Goal: Task Accomplishment & Management: Manage account settings

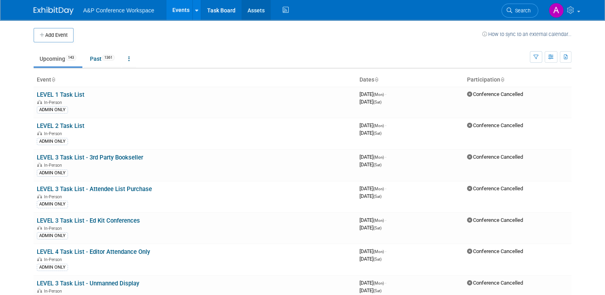
click at [251, 14] on link "Assets" at bounding box center [255, 10] width 29 height 20
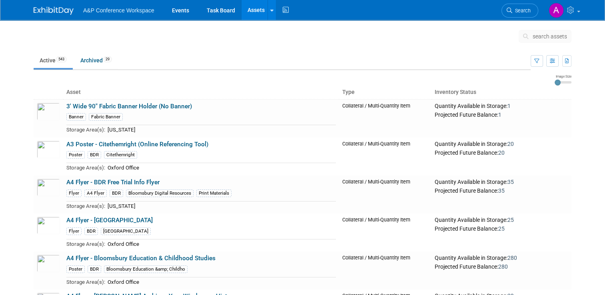
click at [536, 36] on button "search assets" at bounding box center [545, 36] width 53 height 13
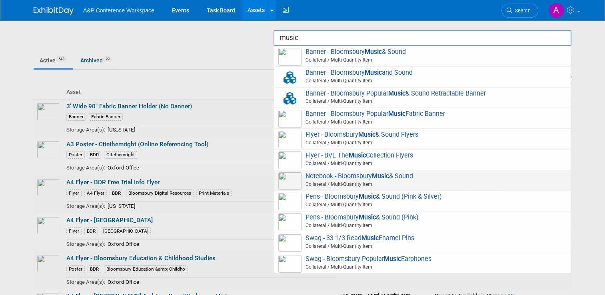
click at [445, 172] on span "Notebook - Bloomsbury Music & Sound Collateral / Multi-Quantity Item" at bounding box center [422, 180] width 288 height 16
type input "Notebook - Bloomsbury Music & Sound"
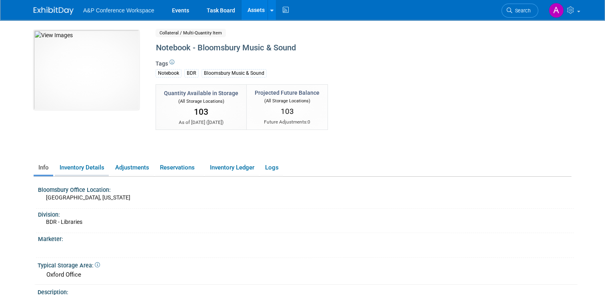
click at [85, 166] on link "Inventory Details" at bounding box center [82, 168] width 54 height 14
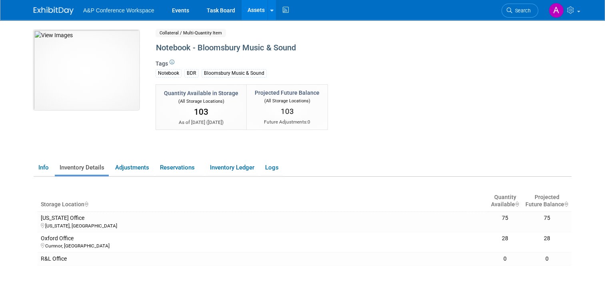
click at [82, 88] on img at bounding box center [87, 70] width 106 height 80
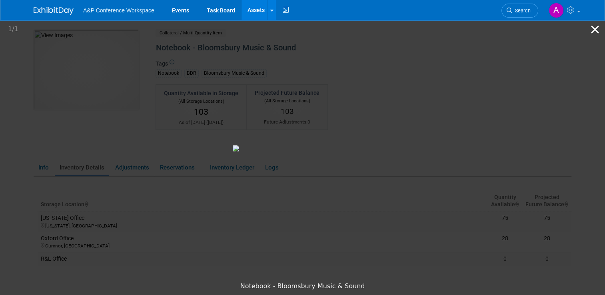
click at [595, 33] on button "Close gallery" at bounding box center [595, 29] width 20 height 19
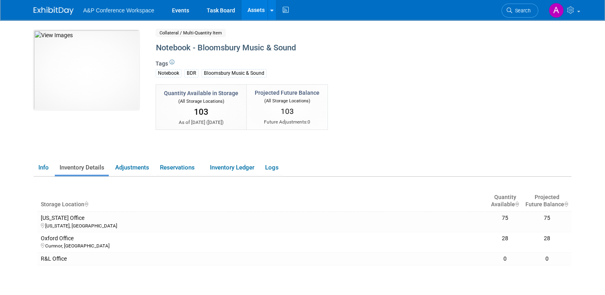
click at [379, 150] on div "Quantity Available in Storage (All Storage Locations) 103 As of today ( Aug 12,…" at bounding box center [333, 119] width 367 height 70
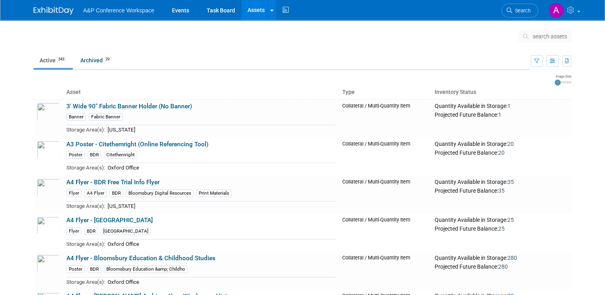
click at [563, 36] on span "search assets" at bounding box center [550, 36] width 34 height 6
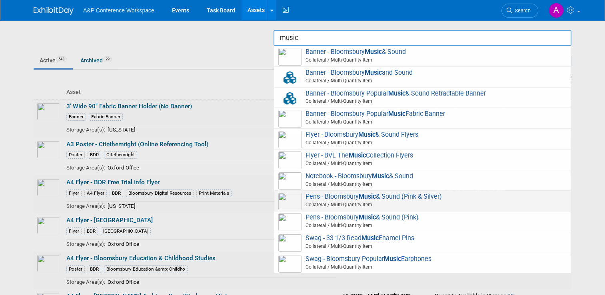
click at [434, 194] on span "Pens - Bloomsbury Music & Sound (Pink & Silver) Collateral / Multi-Quantity Item" at bounding box center [422, 201] width 288 height 16
type input "Pens - Bloomsbury Music & Sound (Pink & Silver)"
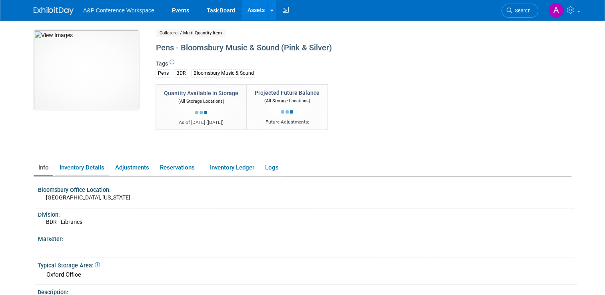
click at [96, 170] on link "Inventory Details" at bounding box center [82, 168] width 54 height 14
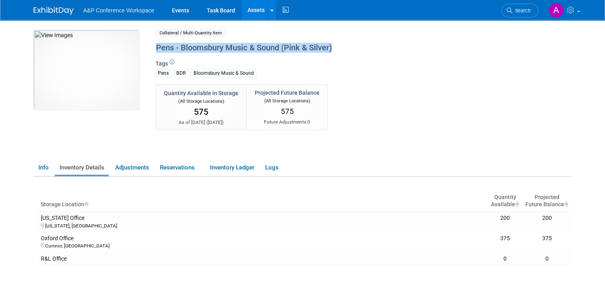
drag, startPoint x: 152, startPoint y: 48, endPoint x: 334, endPoint y: 49, distance: 182.3
click at [334, 49] on div "Pens - Bloomsbury Music & Sound (Pink & Silver)" at bounding box center [331, 48] width 357 height 14
copy div "Pens - Bloomsbury Music & Sound (Pink & Silver)"
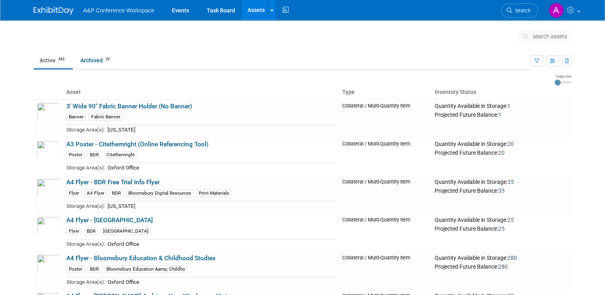
click at [547, 30] on button "search assets" at bounding box center [545, 36] width 53 height 13
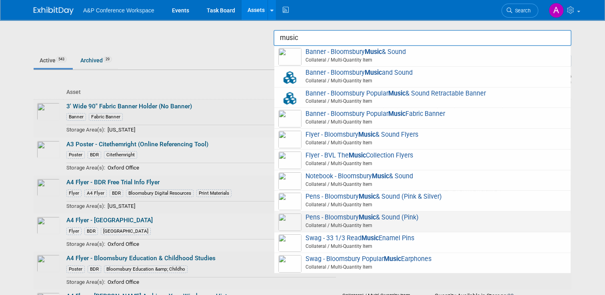
click at [430, 216] on span "Pens - Bloomsbury Music & Sound (Pink) Collateral / Multi-Quantity Item" at bounding box center [422, 222] width 288 height 16
type input "Pens - Bloomsbury Music & Sound (Pink)"
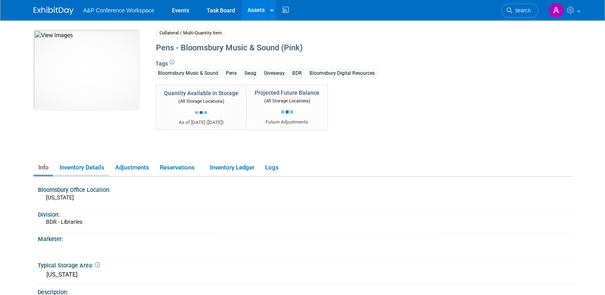
click at [90, 168] on link "Inventory Details" at bounding box center [82, 168] width 54 height 14
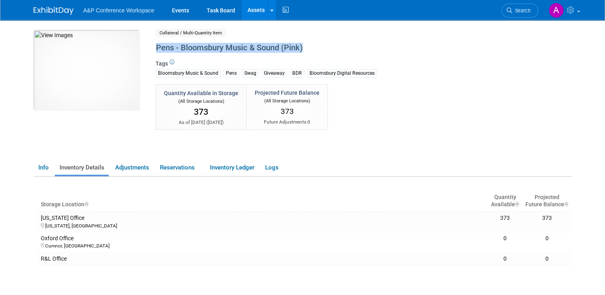
drag, startPoint x: 150, startPoint y: 44, endPoint x: 306, endPoint y: 47, distance: 156.3
click at [306, 47] on div "Pens - Bloomsbury Music & Sound (Pink)" at bounding box center [331, 48] width 357 height 14
copy div "Pens - Bloomsbury Music & Sound (Pink)"
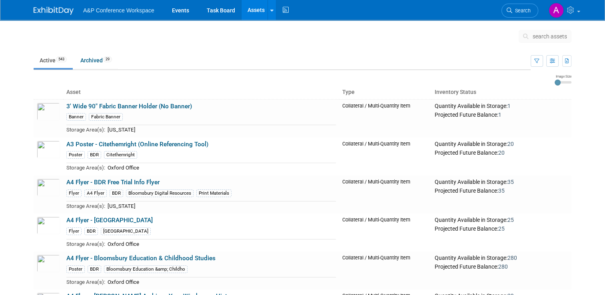
click at [519, 14] on link "Search" at bounding box center [519, 11] width 37 height 14
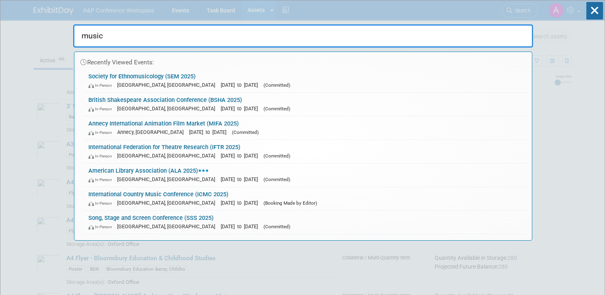
type input "music"
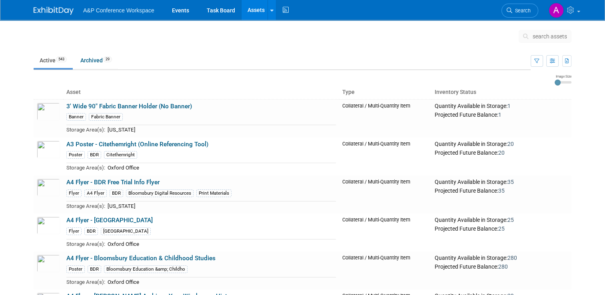
click at [545, 41] on button "search assets" at bounding box center [545, 36] width 53 height 13
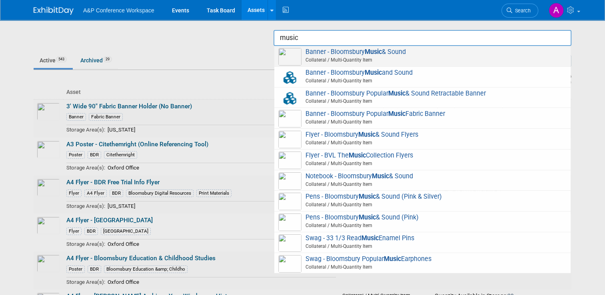
click at [393, 62] on span "Collateral / Multi-Quantity Item" at bounding box center [424, 59] width 286 height 7
type input "Banner - Bloomsbury Music & Sound"
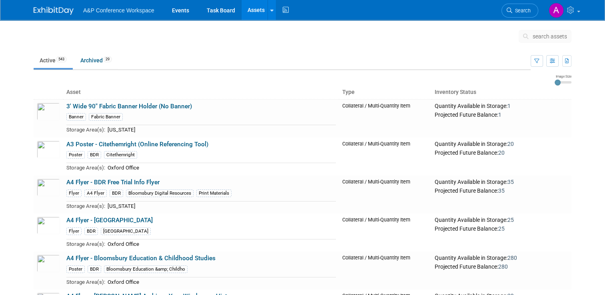
click at [531, 36] on icon at bounding box center [527, 37] width 8 height 6
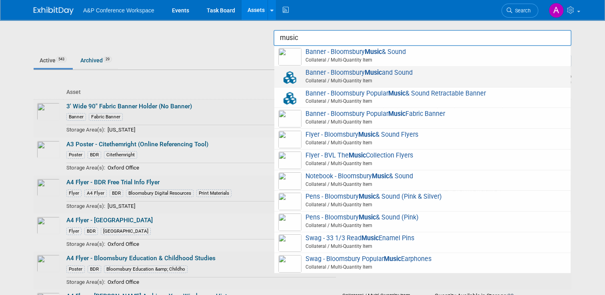
click at [491, 70] on span "Banner - Bloomsbury Music and Sound Collateral / Multi-Quantity Item" at bounding box center [422, 77] width 288 height 16
type input "Banner - Bloomsbury Music and Sound"
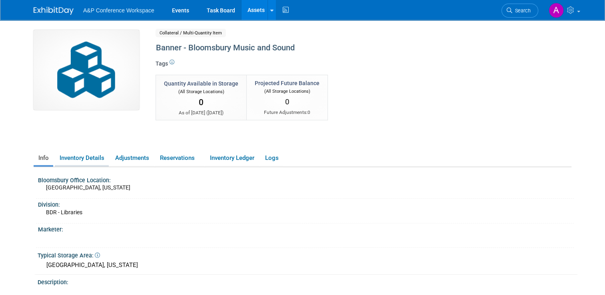
click at [90, 163] on link "Inventory Details" at bounding box center [82, 158] width 54 height 14
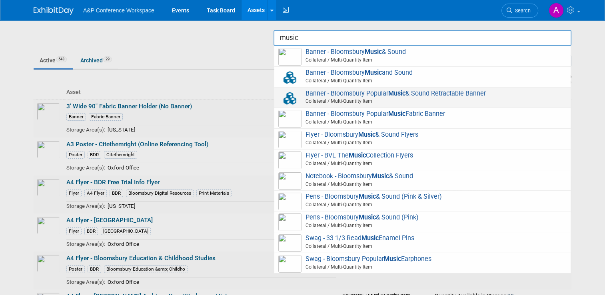
click at [484, 96] on span "Banner - Bloomsbury Popular Music & Sound Retractable Banner Collateral / Multi…" at bounding box center [422, 98] width 288 height 16
type input "Banner - Bloomsbury Popular Music & Sound Retractable Banner"
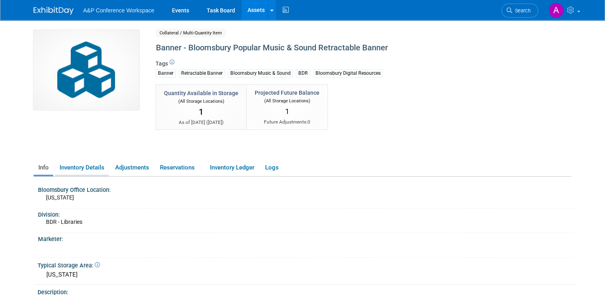
click at [88, 164] on link "Inventory Details" at bounding box center [82, 168] width 54 height 14
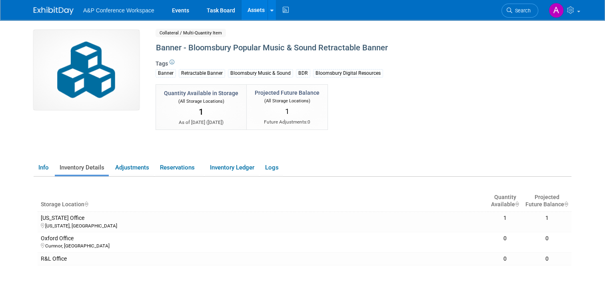
drag, startPoint x: 148, startPoint y: 48, endPoint x: 405, endPoint y: 48, distance: 257.5
click at [405, 48] on div "Banner - Bloomsbury Popular Music & Sound Retractable Banner" at bounding box center [331, 48] width 357 height 14
copy div "Banner - Bloomsbury Popular Music & Sound Retractable Banner"
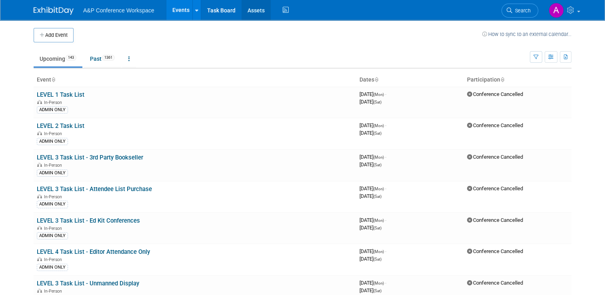
click at [255, 10] on link "Assets" at bounding box center [255, 10] width 29 height 20
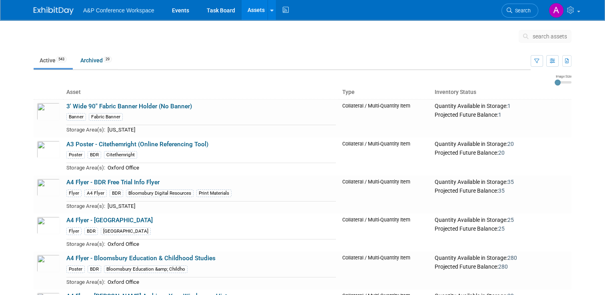
click at [557, 38] on span "search assets" at bounding box center [550, 36] width 34 height 6
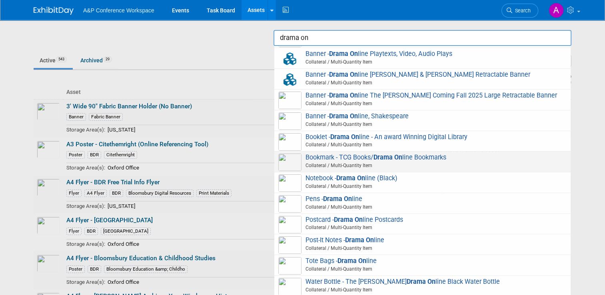
scroll to position [54, 0]
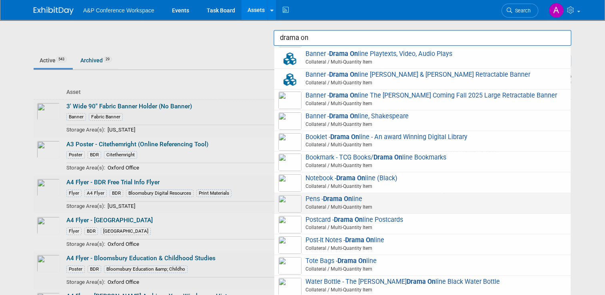
click at [345, 198] on strong "Drama On" at bounding box center [337, 199] width 29 height 8
type input "Pens - Drama Online"
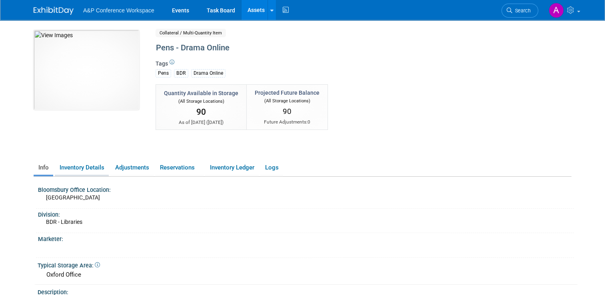
click at [70, 170] on link "Inventory Details" at bounding box center [82, 168] width 54 height 14
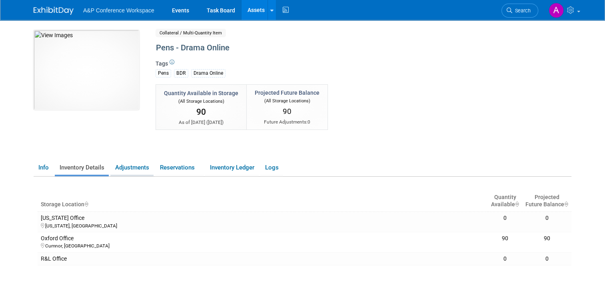
click at [145, 166] on link "Adjustments" at bounding box center [131, 168] width 43 height 14
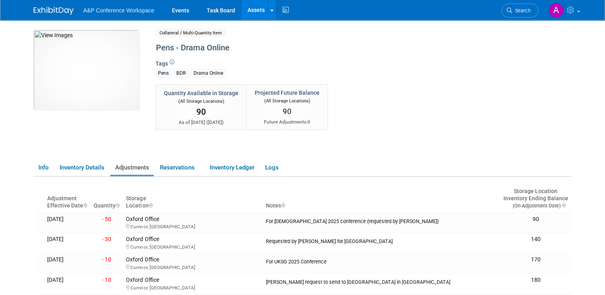
click at [387, 140] on div "Quantity Available in Storage (All Storage Locations) 90 As of today ( Aug 12, …" at bounding box center [333, 119] width 367 height 70
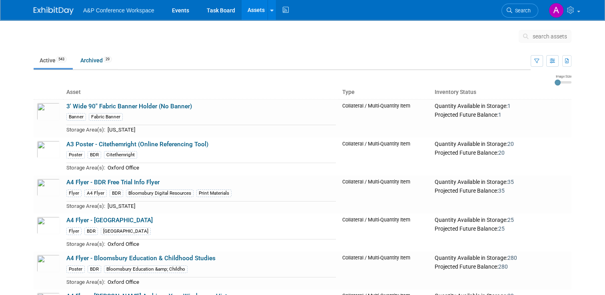
click at [567, 37] on span "search assets" at bounding box center [550, 36] width 34 height 6
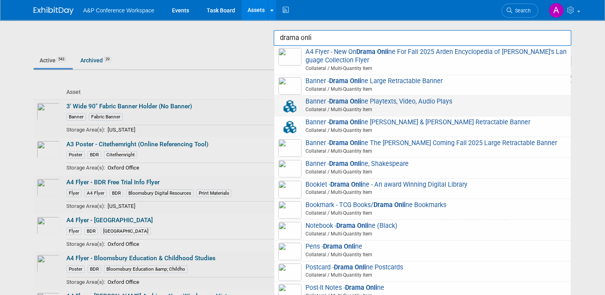
click at [509, 109] on span "Collateral / Multi-Quantity Item" at bounding box center [424, 109] width 286 height 7
type input "Banner - Drama Online Playtexts, Video, Audio Plays"
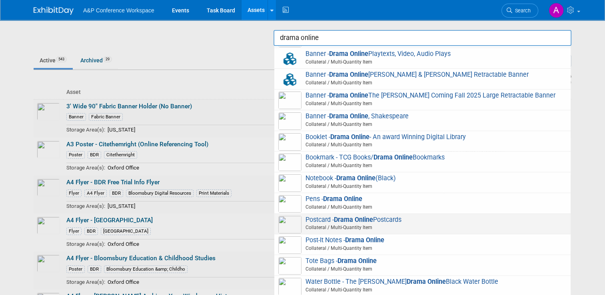
scroll to position [54, 0]
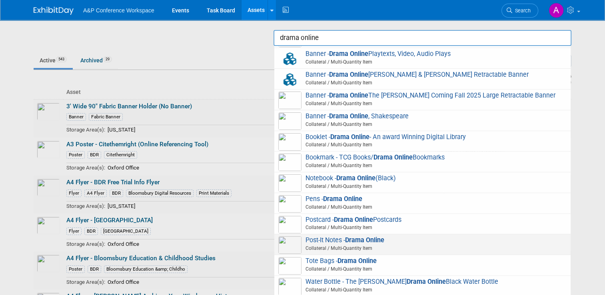
click at [383, 245] on span "Collateral / Multi-Quantity Item" at bounding box center [424, 248] width 286 height 7
type input "Post-It Notes - Drama Online"
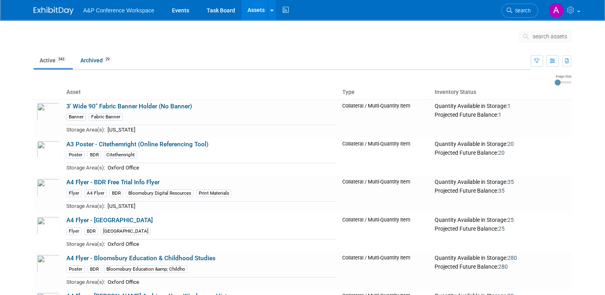
click at [387, 41] on td at bounding box center [288, 38] width 459 height 20
click at [531, 9] on span "Search" at bounding box center [521, 11] width 18 height 6
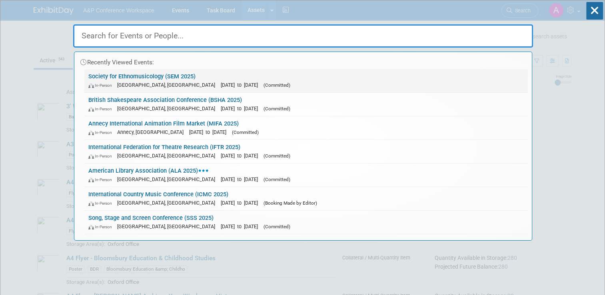
click at [245, 81] on div "In-Person Atlanta, GA Oct 23, 2025 to Oct 26, 2025 (Committed)" at bounding box center [305, 85] width 435 height 8
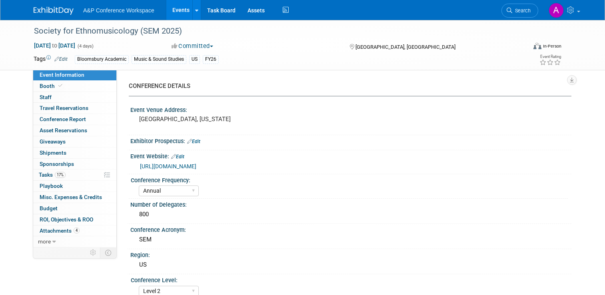
select select "Annual"
select select "Level 2"
select select "In-Person Booth"
select select "Music & Sound Studies"
select select "Bloomsbury Academic"
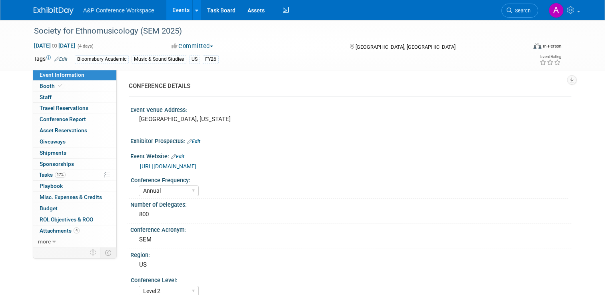
select select "Amanda Oney"
select select "Brenna Akerman"
select select "Anna Roberts"
select select "Brand/Subject Presence​"
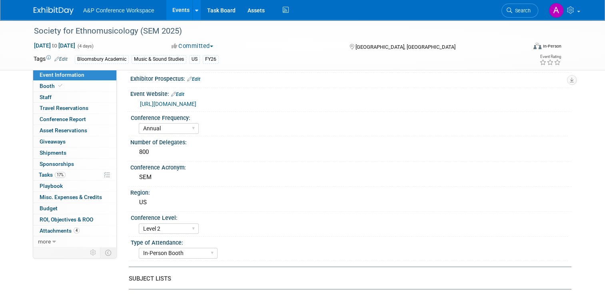
scroll to position [80, 0]
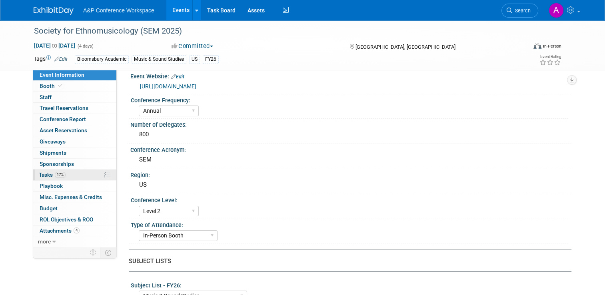
click at [74, 176] on link "17% Tasks 17%" at bounding box center [74, 175] width 83 height 11
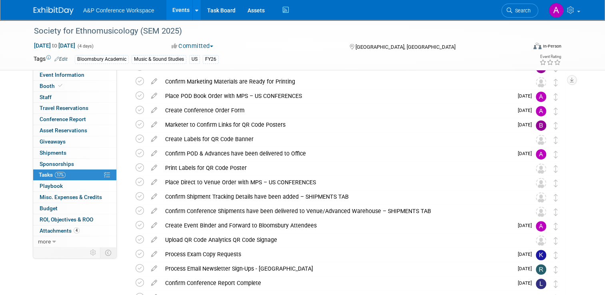
scroll to position [320, 0]
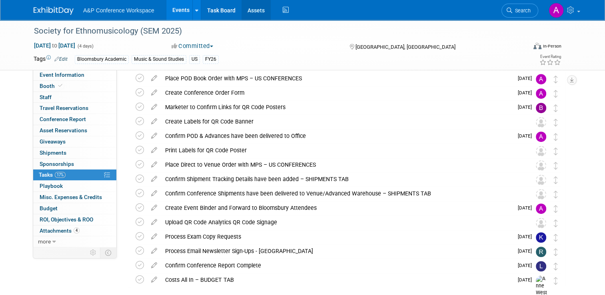
click at [243, 4] on link "Assets" at bounding box center [255, 10] width 29 height 20
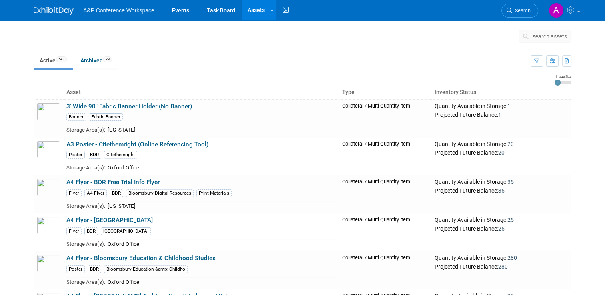
click at [539, 38] on span "search assets" at bounding box center [550, 36] width 34 height 6
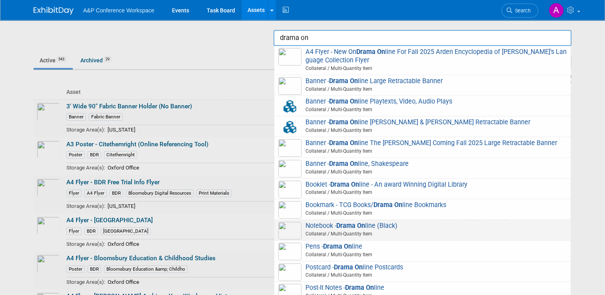
click at [409, 234] on span "Notebook - Drama On line (Black) Collateral / Multi-Quantity Item" at bounding box center [422, 230] width 288 height 16
type input "Notebook - Drama Online (Black)"
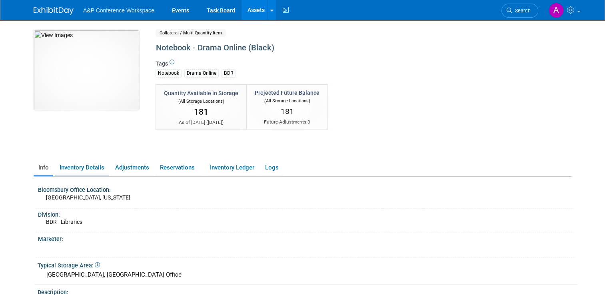
click at [71, 164] on link "Inventory Details" at bounding box center [82, 168] width 54 height 14
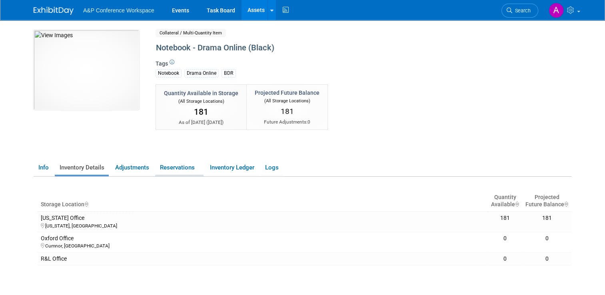
click at [157, 170] on link "Reservations" at bounding box center [179, 168] width 48 height 14
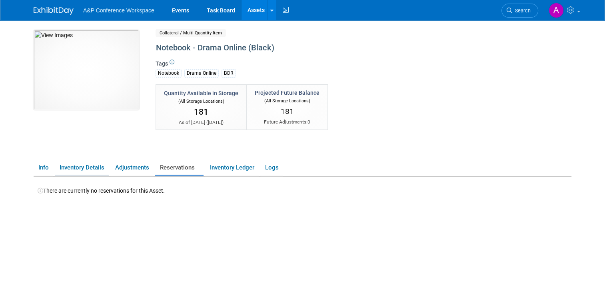
click at [87, 166] on link "Inventory Details" at bounding box center [82, 168] width 54 height 14
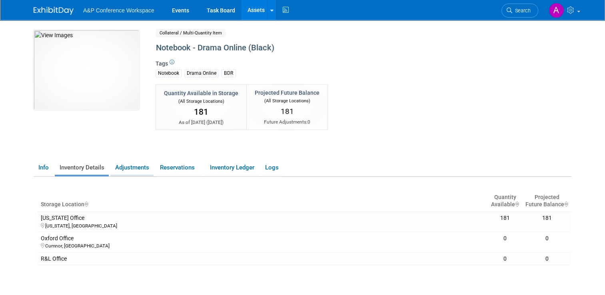
click at [118, 162] on link "Adjustments" at bounding box center [131, 168] width 43 height 14
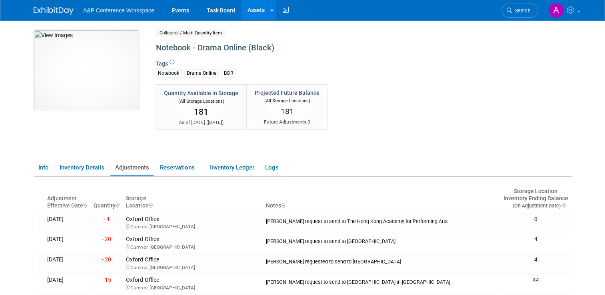
click at [367, 127] on div "Quantity Available in Storage (All Storage Locations) 181 As of [DATE] ( [DATE]…" at bounding box center [333, 119] width 367 height 70
